Goal: Navigation & Orientation: Find specific page/section

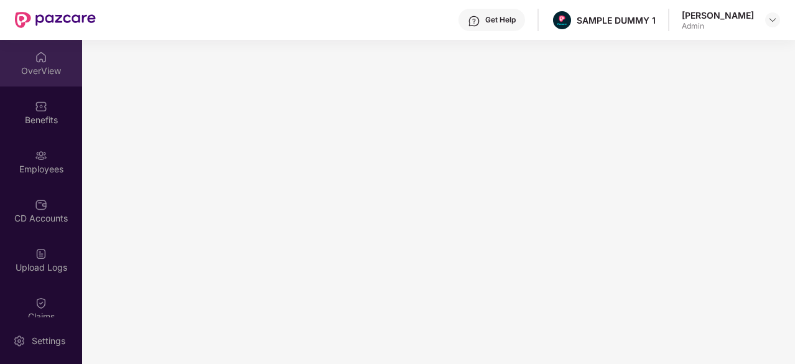
click at [51, 83] on div "OverView" at bounding box center [41, 63] width 82 height 47
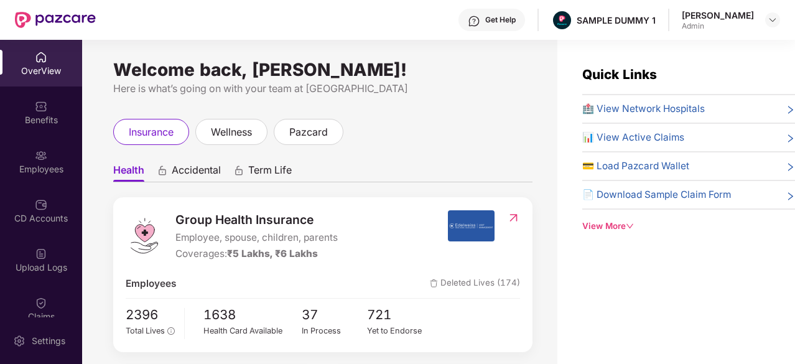
click at [583, 109] on span "🏥 View Network Hospitals" at bounding box center [643, 108] width 123 height 15
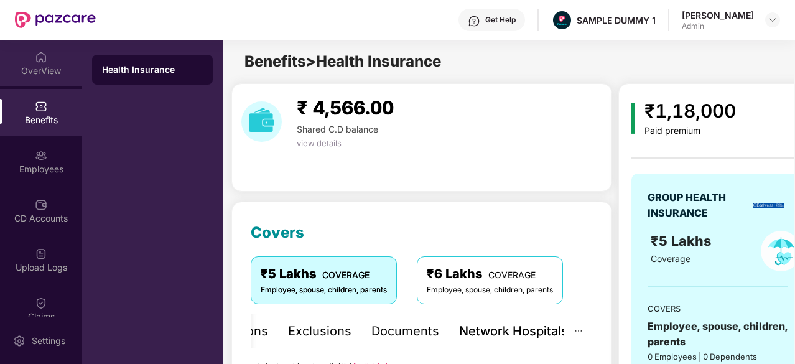
click at [37, 63] on div "OverView" at bounding box center [41, 63] width 82 height 47
